Goal: Information Seeking & Learning: Learn about a topic

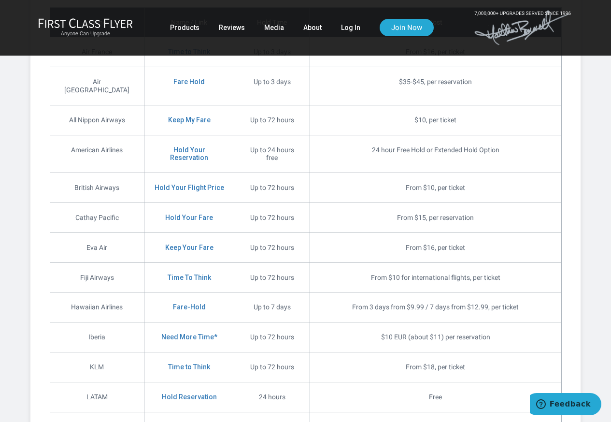
scroll to position [1679, 0]
